Goal: Task Accomplishment & Management: Complete application form

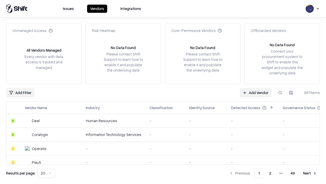
click at [256, 92] on link "Add Vendor" at bounding box center [256, 92] width 32 height 9
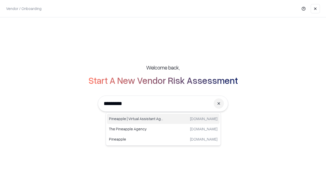
click at [163, 119] on div "Pineapple | Virtual Assistant Agency [DOMAIN_NAME]" at bounding box center [163, 118] width 113 height 10
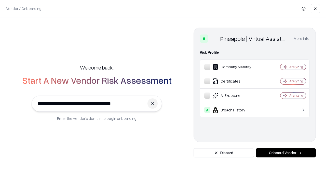
type input "**********"
click at [286, 152] on button "Onboard Vendor" at bounding box center [286, 152] width 60 height 9
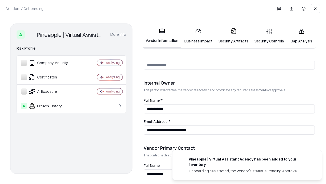
scroll to position [264, 0]
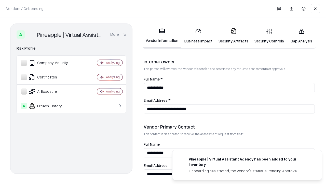
click at [199, 36] on link "Business Impact" at bounding box center [198, 36] width 34 height 24
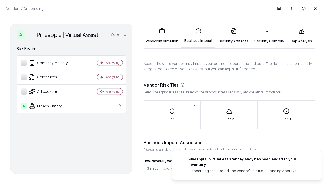
click at [233, 36] on link "Security Artifacts" at bounding box center [234, 36] width 36 height 24
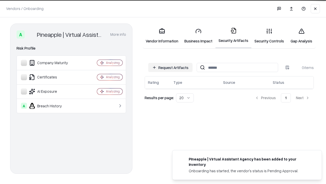
click at [171, 67] on button "Request Artifacts" at bounding box center [170, 67] width 44 height 9
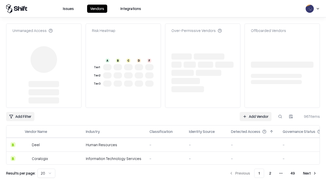
click at [256, 112] on link "Add Vendor" at bounding box center [256, 116] width 32 height 9
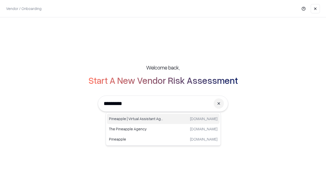
click at [163, 119] on div "Pineapple | Virtual Assistant Agency [DOMAIN_NAME]" at bounding box center [163, 118] width 113 height 10
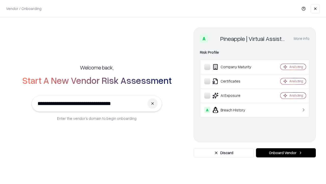
type input "**********"
click at [286, 152] on button "Onboard Vendor" at bounding box center [286, 152] width 60 height 9
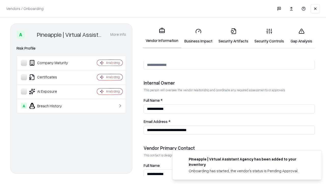
scroll to position [264, 0]
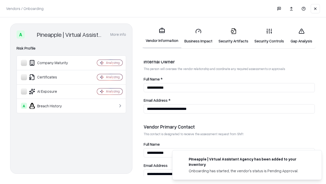
click at [302, 36] on link "Gap Analysis" at bounding box center [301, 36] width 29 height 24
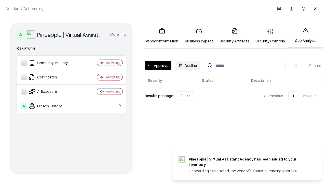
click at [158, 65] on button "Approve" at bounding box center [158, 65] width 27 height 9
